Goal: Navigation & Orientation: Find specific page/section

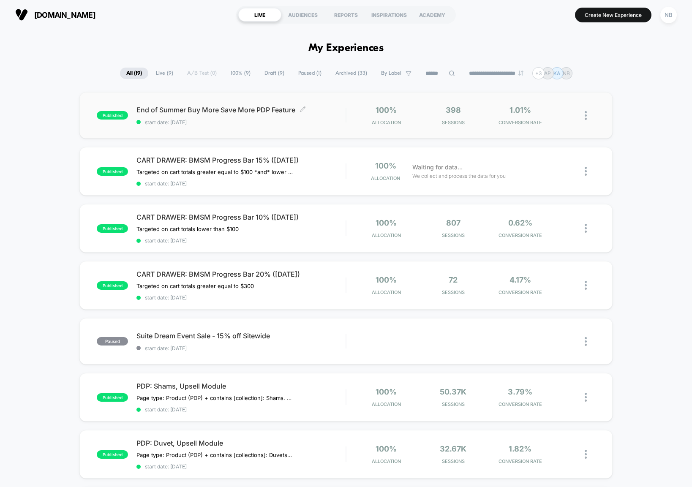
click at [167, 112] on span "End of Summer Buy More Save More PDP Feature Click to edit experience details" at bounding box center [240, 110] width 209 height 8
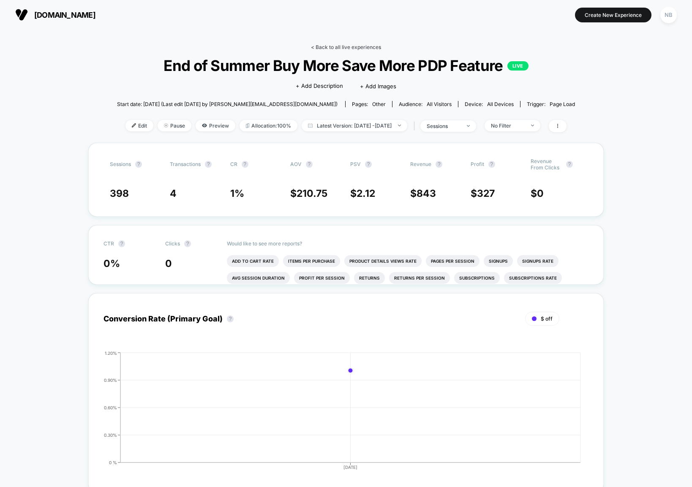
click at [347, 46] on link "< Back to all live experiences" at bounding box center [346, 47] width 70 height 6
